Goal: Navigation & Orientation: Find specific page/section

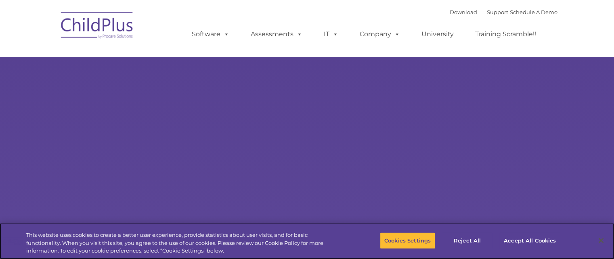
select select "MEDIUM"
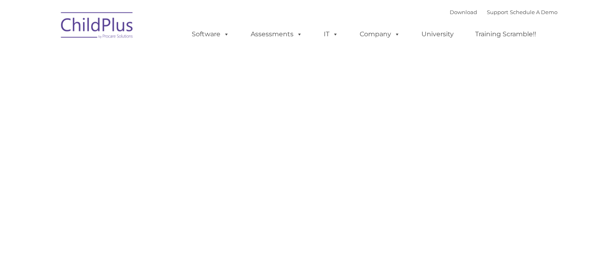
type input ""
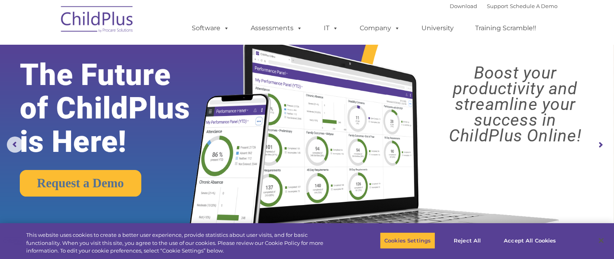
click at [106, 17] on img at bounding box center [97, 20] width 81 height 40
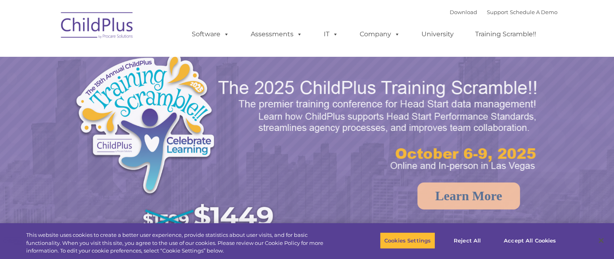
select select "MEDIUM"
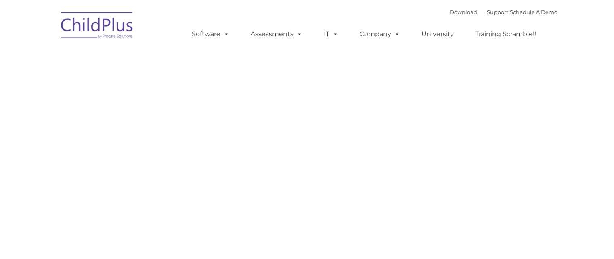
type input ""
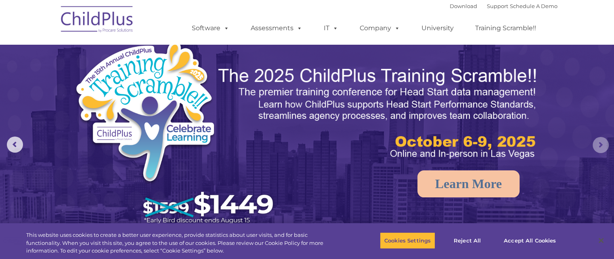
click at [594, 148] on rs-arrow at bounding box center [600, 145] width 16 height 16
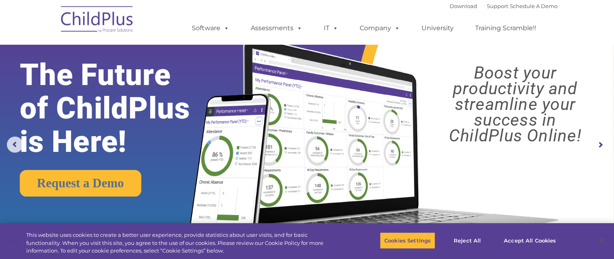
click at [600, 145] on rs-arrow at bounding box center [600, 145] width 16 height 16
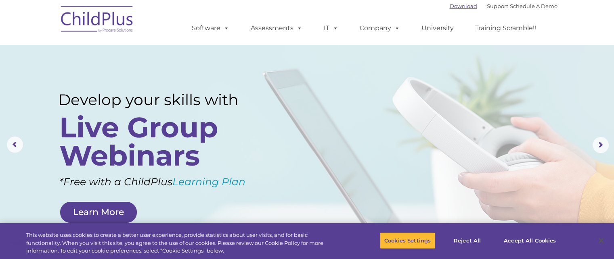
click at [450, 8] on link "Download" at bounding box center [462, 6] width 27 height 6
